Goal: Go to known website: Go to known website

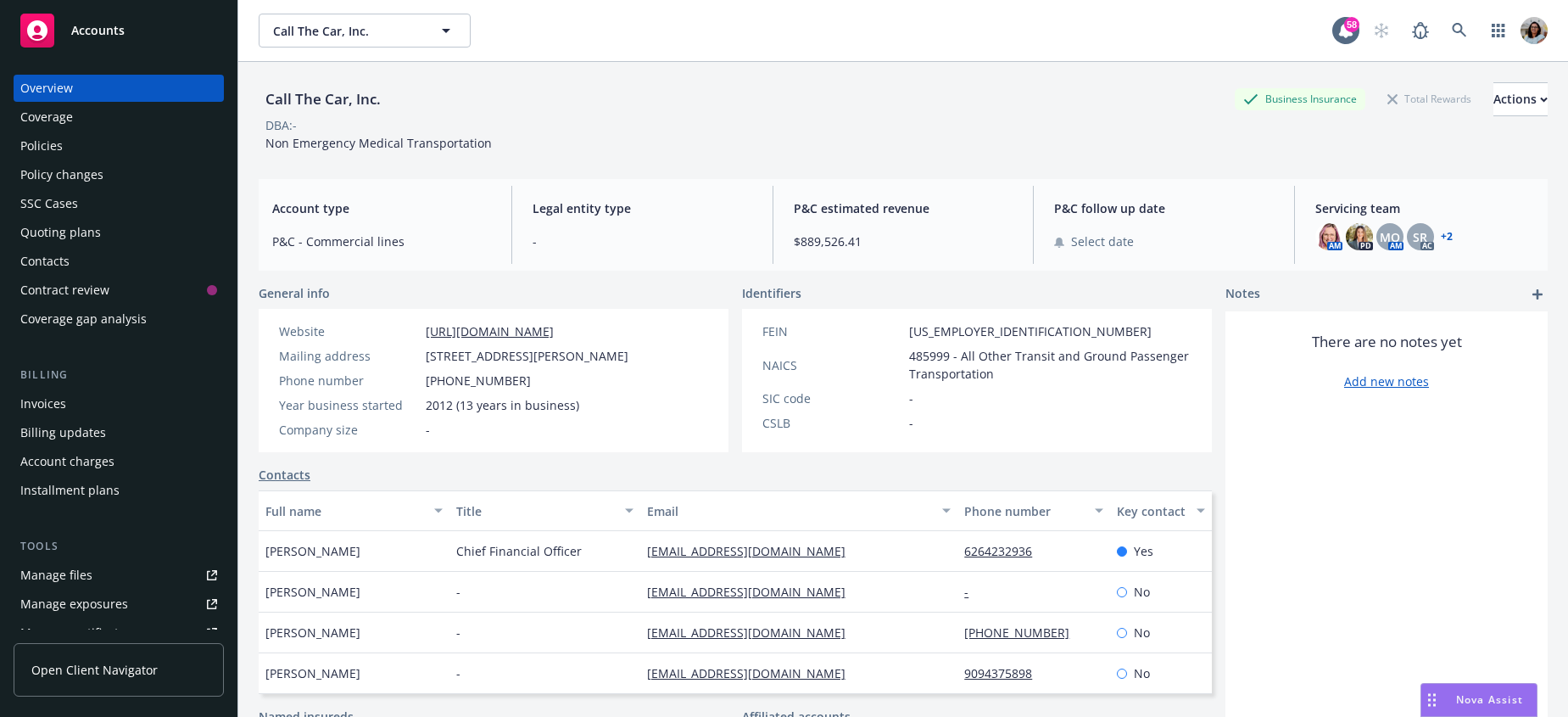
click at [78, 676] on span "Open Client Navigator" at bounding box center [94, 669] width 126 height 18
